Goal: Information Seeking & Learning: Compare options

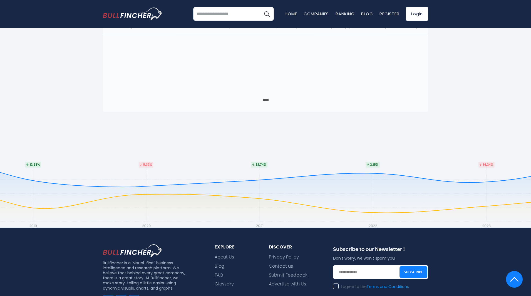
scroll to position [236, 0]
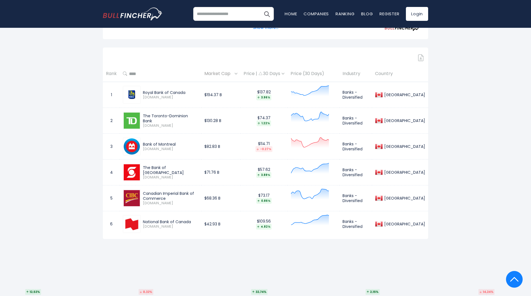
click at [159, 123] on div "The Toronto-Dominion Bank" at bounding box center [170, 118] width 55 height 10
click at [151, 147] on div "Bank of Montreal" at bounding box center [170, 144] width 55 height 5
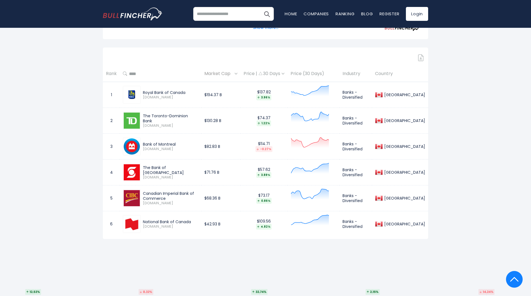
click at [151, 147] on div "Bank of Montreal" at bounding box center [170, 144] width 55 height 5
click at [170, 172] on div "The Bank of [GEOGRAPHIC_DATA] [DOMAIN_NAME]" at bounding box center [160, 172] width 75 height 18
click at [184, 201] on div "Canadian Imperial Bank of Commerce" at bounding box center [170, 196] width 55 height 10
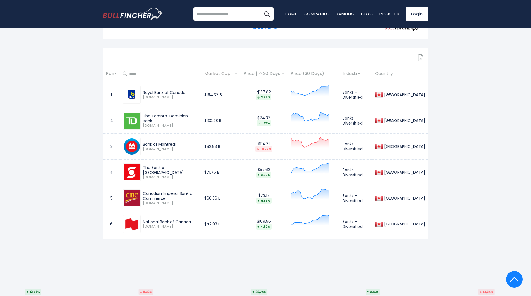
click at [184, 201] on div "Canadian Imperial Bank of Commerce" at bounding box center [170, 196] width 55 height 10
click at [153, 222] on div "National Bank of Canada [DOMAIN_NAME]" at bounding box center [160, 224] width 75 height 18
